Goal: Obtain resource: Obtain resource

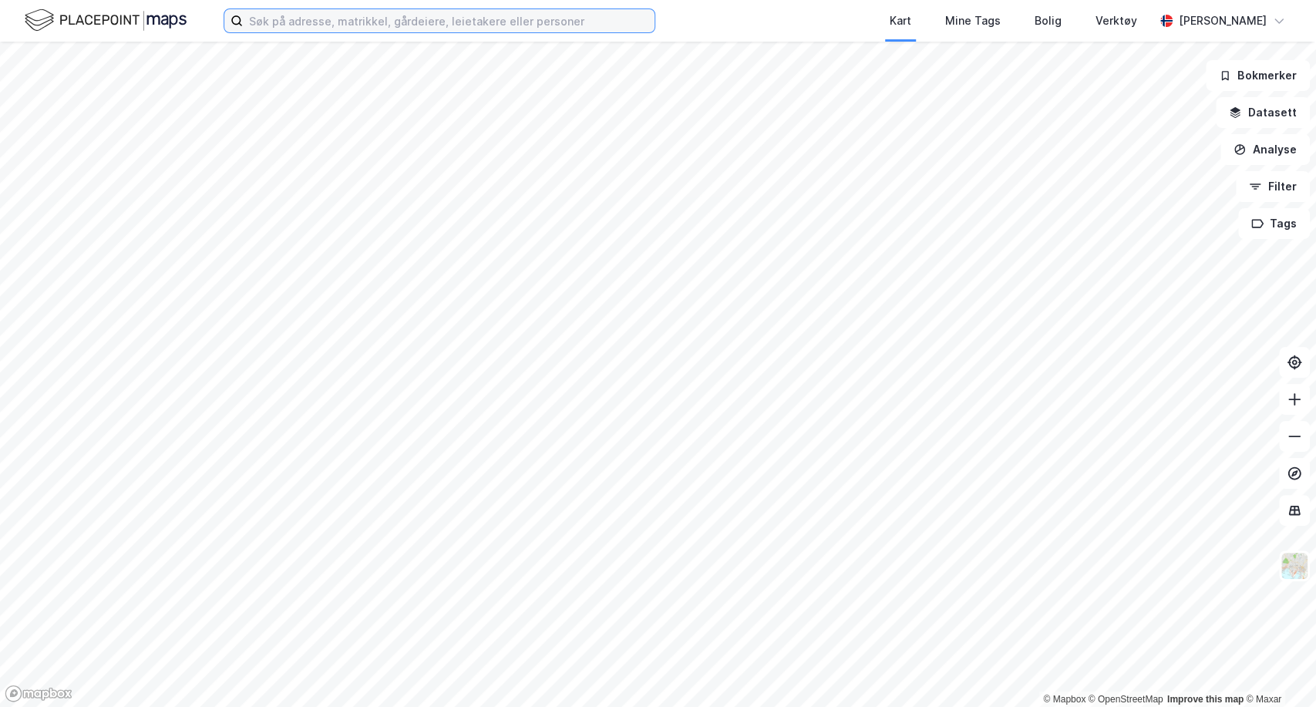
click at [285, 14] on input at bounding box center [449, 20] width 412 height 23
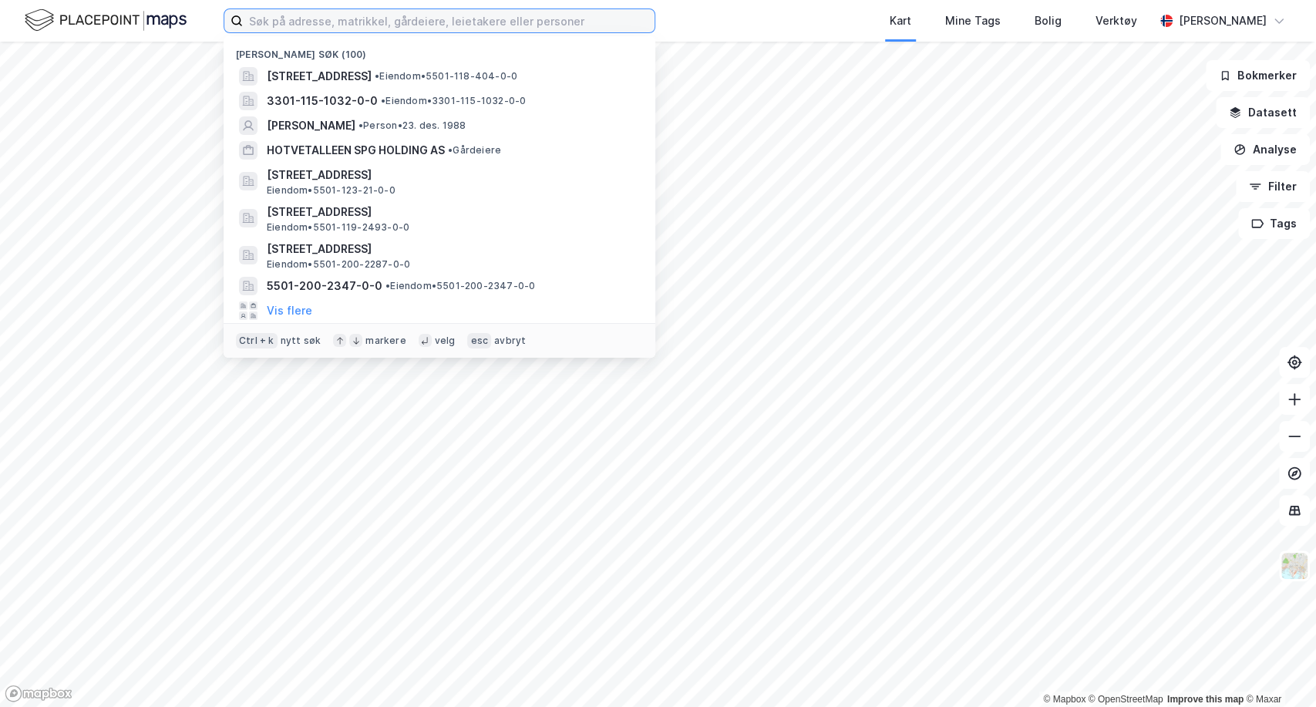
click at [284, 20] on input at bounding box center [449, 20] width 412 height 23
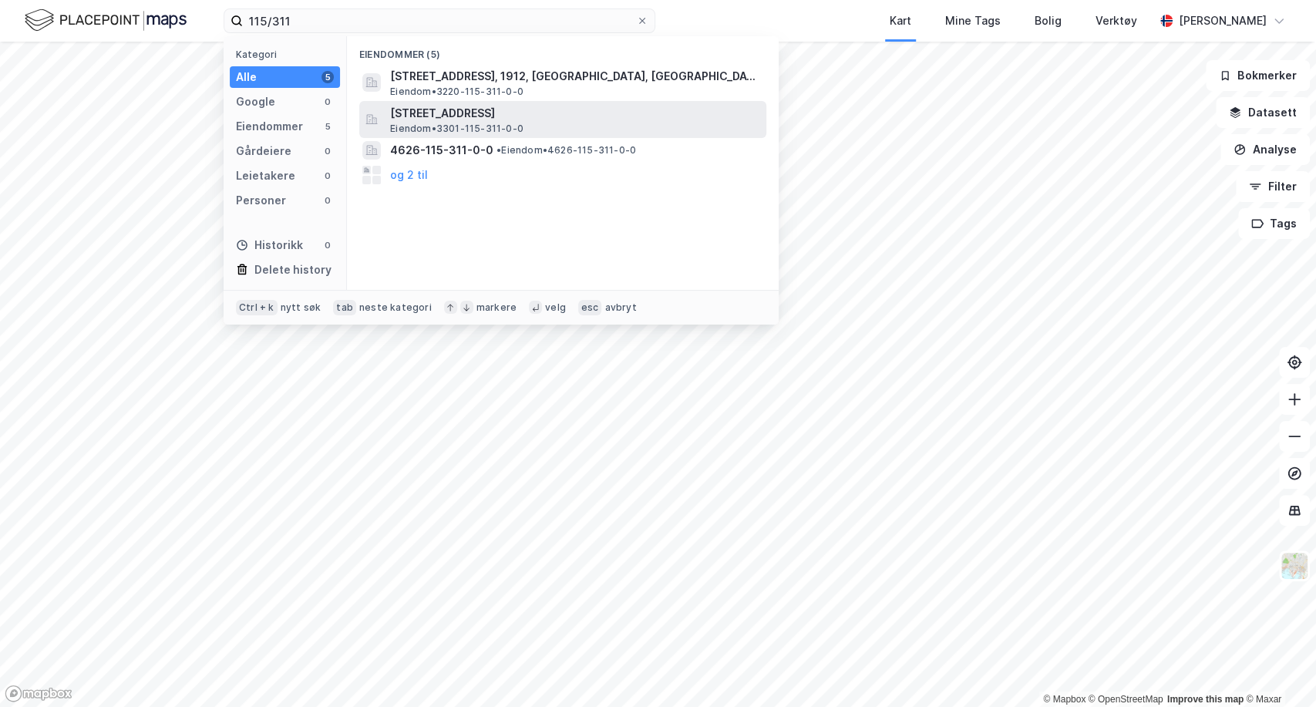
click at [416, 126] on span "Eiendom • 3301-115-311-0-0" at bounding box center [456, 129] width 133 height 12
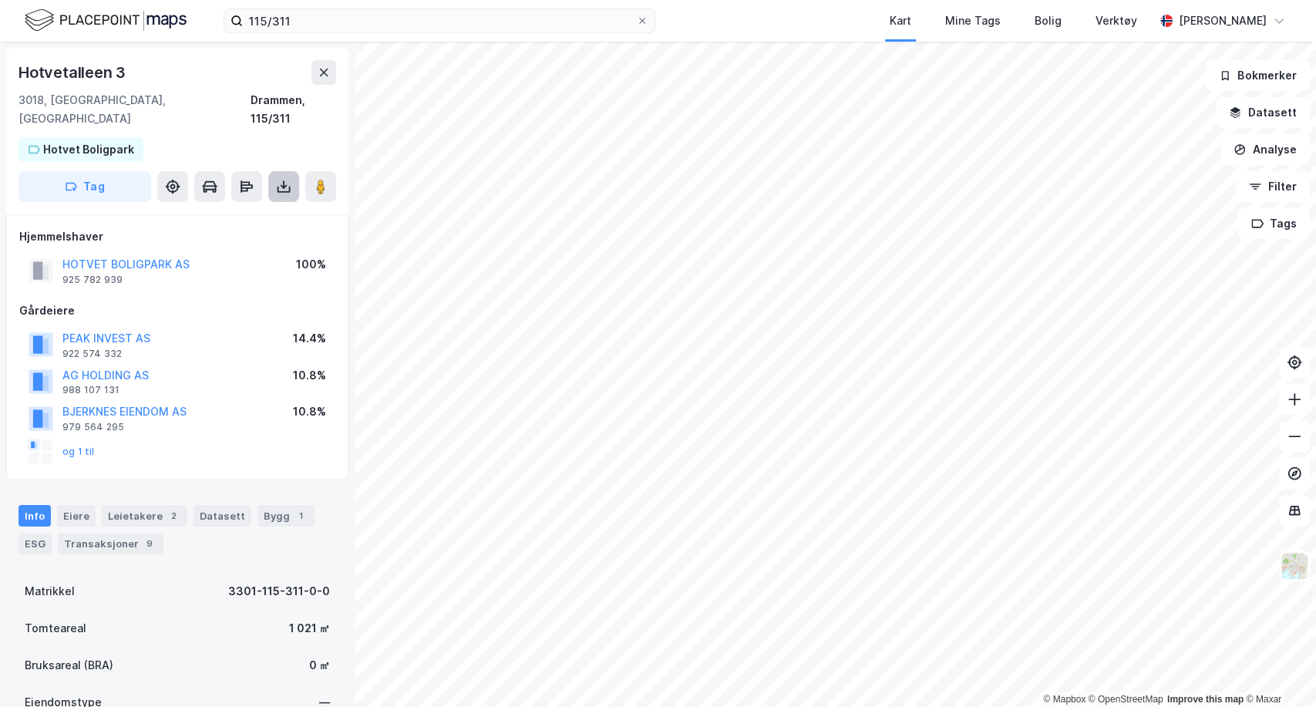
click at [278, 179] on icon at bounding box center [283, 186] width 15 height 15
click at [222, 211] on div "Last ned grunnbok" at bounding box center [207, 217] width 89 height 12
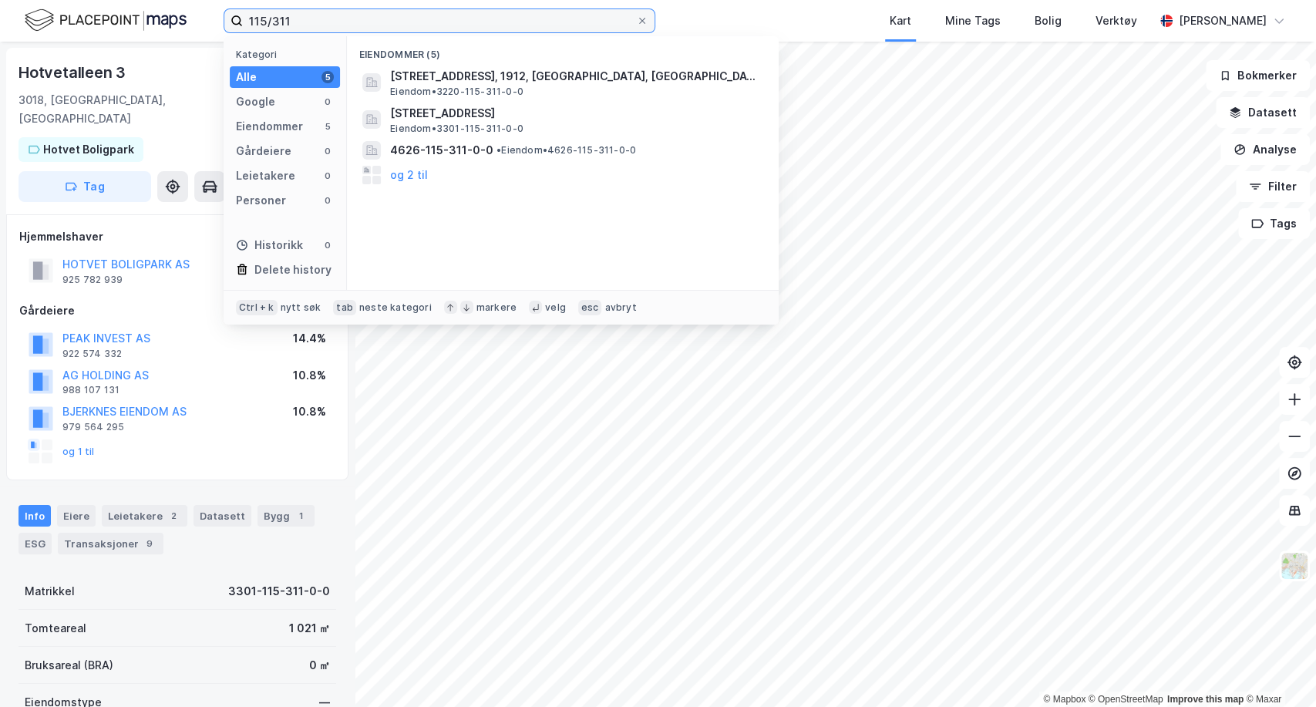
drag, startPoint x: 310, startPoint y: 18, endPoint x: 235, endPoint y: 16, distance: 74.8
click at [235, 16] on label "115/311" at bounding box center [440, 20] width 432 height 25
type input "vallerveien 146"
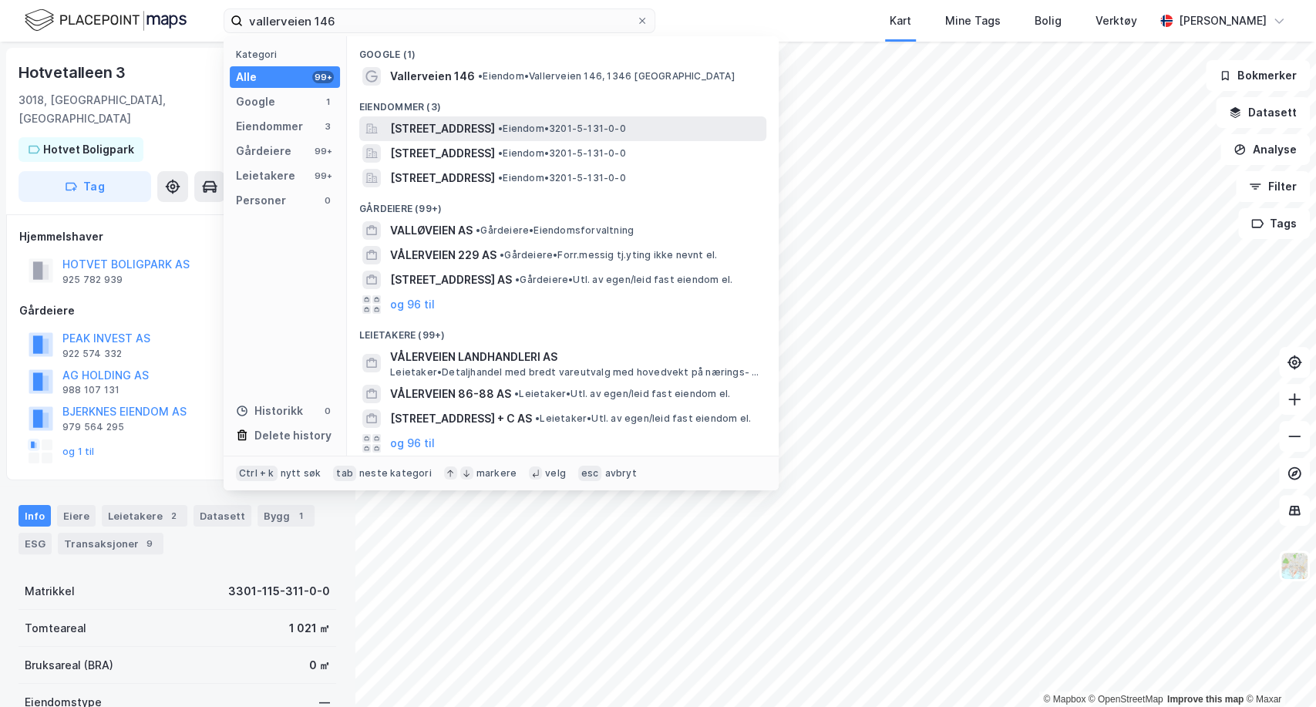
click at [426, 129] on span "[STREET_ADDRESS]" at bounding box center [442, 128] width 105 height 19
